Goal: Information Seeking & Learning: Learn about a topic

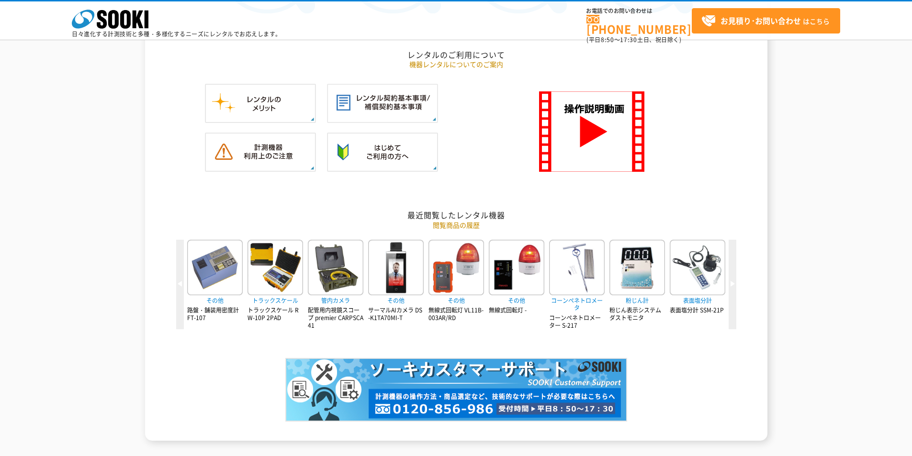
scroll to position [1006, 0]
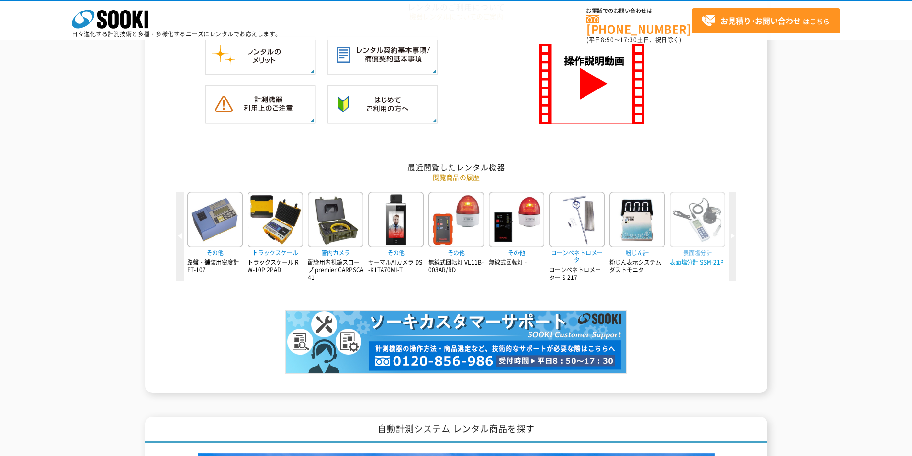
click at [692, 221] on img at bounding box center [698, 220] width 56 height 56
click at [545, 325] on img at bounding box center [456, 342] width 342 height 64
click at [404, 325] on img at bounding box center [456, 342] width 342 height 64
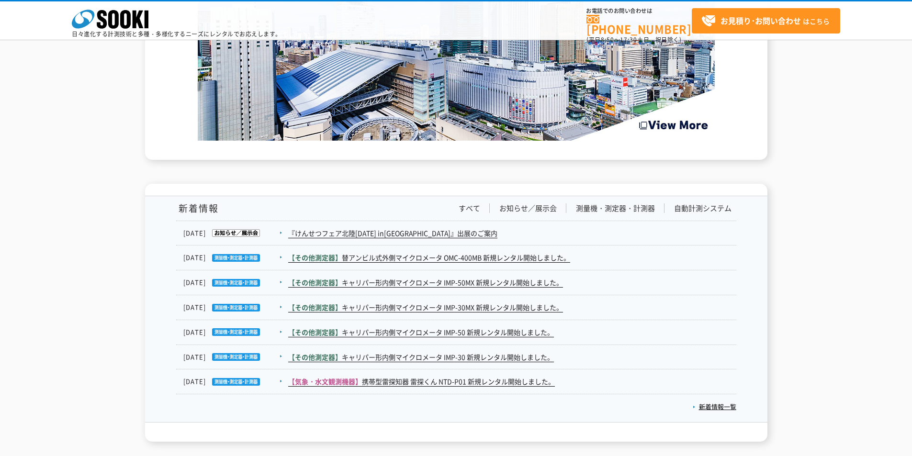
scroll to position [1628, 0]
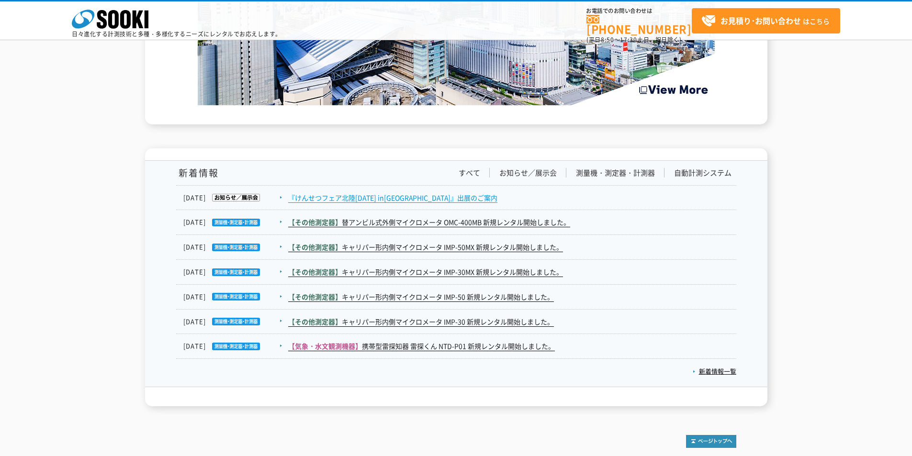
click at [418, 199] on link "『けんせつフェア北陸[DATE] in[GEOGRAPHIC_DATA]』出展のご案内" at bounding box center [392, 198] width 209 height 10
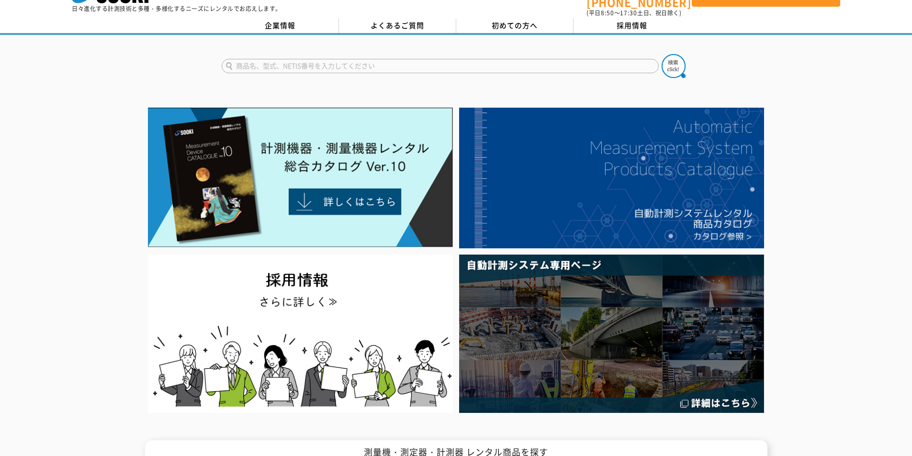
scroll to position [0, 0]
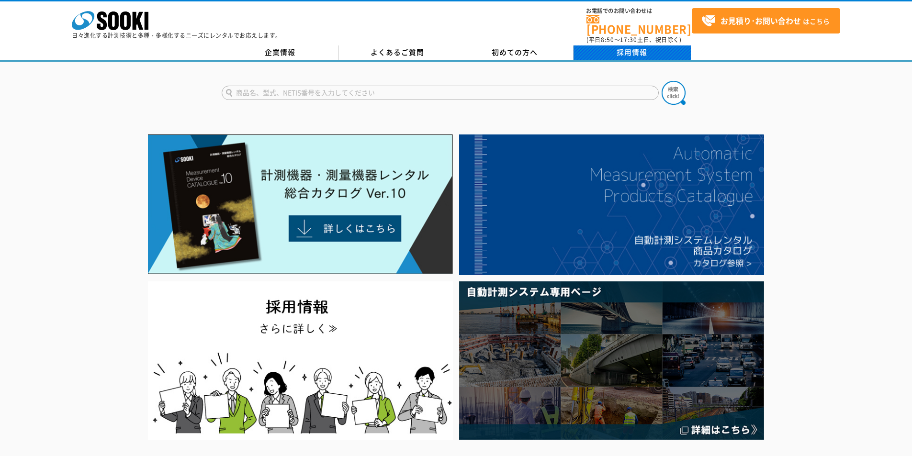
click at [650, 45] on link "採用情報" at bounding box center [632, 52] width 117 height 14
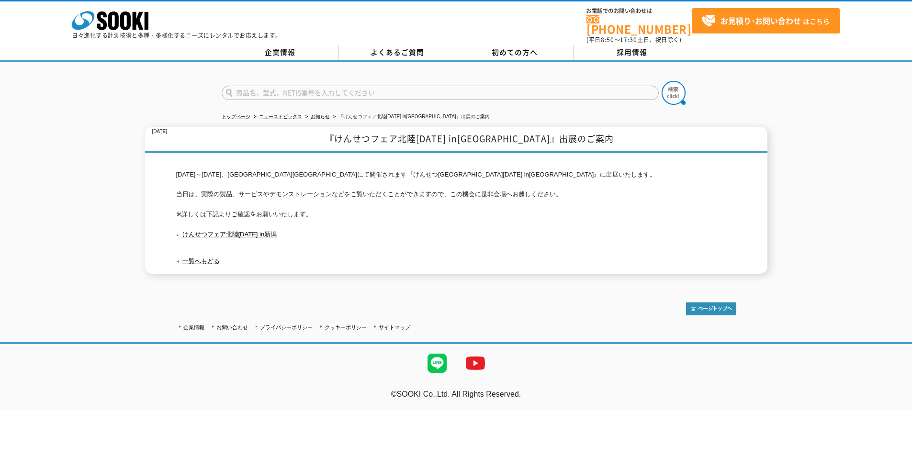
drag, startPoint x: 743, startPoint y: 128, endPoint x: 738, endPoint y: 122, distance: 7.6
